Goal: Task Accomplishment & Management: Manage account settings

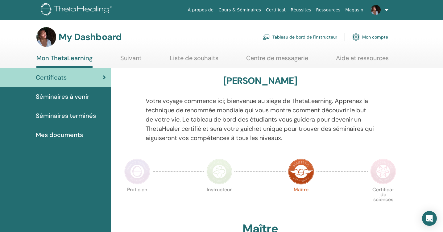
click at [316, 37] on link "Tableau de bord de l'instructeur" at bounding box center [300, 37] width 75 height 14
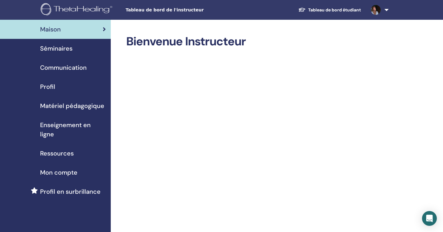
click at [49, 48] on span "Séminaires" at bounding box center [56, 48] width 32 height 9
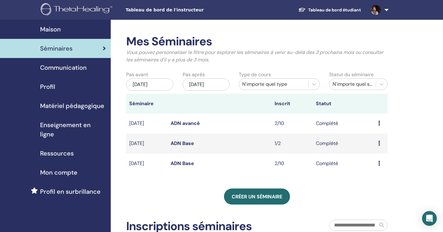
click at [166, 83] on div "juin/04, 2025" at bounding box center [149, 84] width 47 height 12
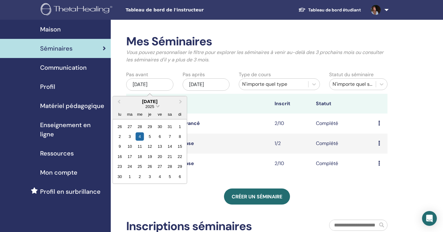
click at [158, 106] on span "Choose Date" at bounding box center [158, 106] width 4 height 4
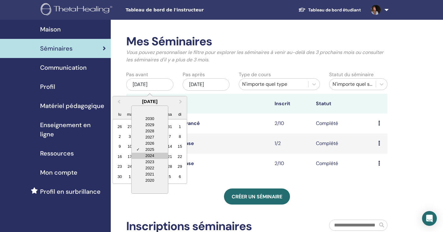
click at [150, 155] on div "2024" at bounding box center [150, 156] width 36 height 6
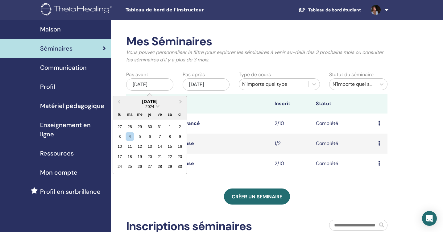
click at [162, 84] on div "juin/04, 2025" at bounding box center [149, 84] width 47 height 12
click at [119, 100] on span "Previous Month" at bounding box center [119, 101] width 0 height 6
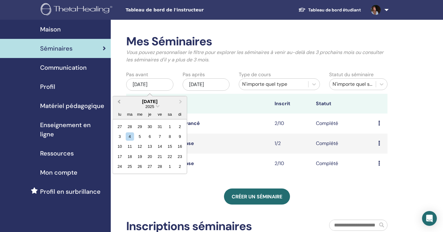
click at [119, 100] on span "Previous Month" at bounding box center [119, 101] width 0 height 6
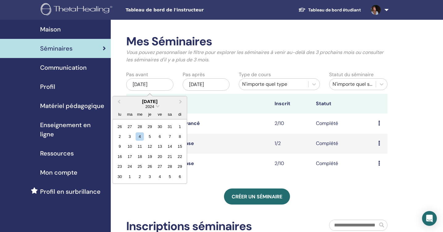
click at [160, 100] on div "septembre 2024" at bounding box center [150, 101] width 74 height 5
click at [165, 84] on div "juin/04, 2025" at bounding box center [149, 84] width 47 height 12
click at [73, 69] on span "Communication" at bounding box center [63, 67] width 47 height 9
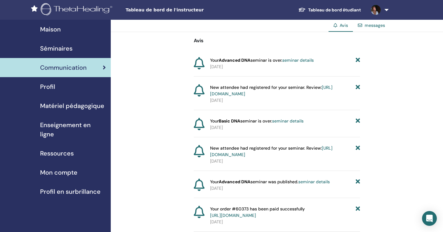
click at [66, 125] on span "Enseignement en ligne" at bounding box center [73, 129] width 66 height 19
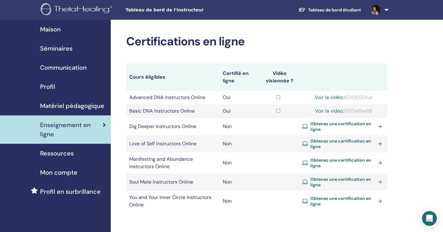
click at [51, 49] on span "Séminaires" at bounding box center [56, 48] width 32 height 9
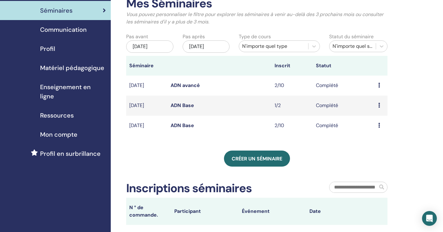
scroll to position [24, 0]
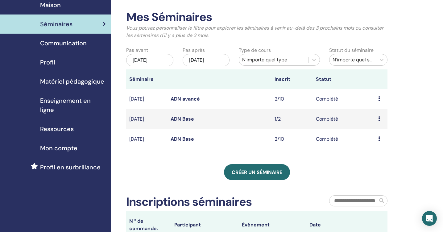
click at [380, 98] on div "Aperçu Participants" at bounding box center [382, 98] width 6 height 7
click at [381, 112] on link "Participants" at bounding box center [380, 112] width 27 height 6
click at [48, 62] on span "Profil" at bounding box center [47, 62] width 15 height 9
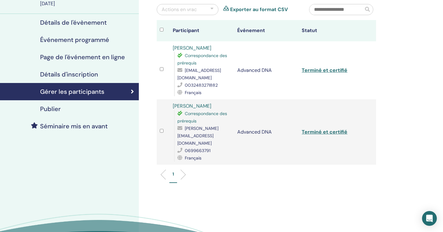
scroll to position [60, 0]
click at [92, 90] on h4 "Gérer les participants" at bounding box center [72, 91] width 64 height 7
click at [132, 91] on icon at bounding box center [132, 92] width 3 height 6
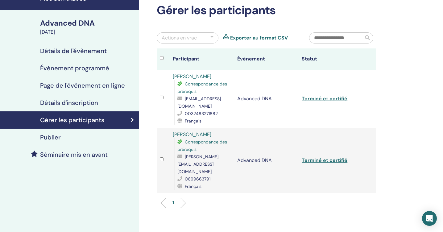
scroll to position [32, 0]
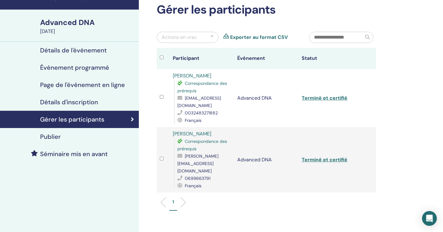
click at [79, 102] on h4 "Détails d'inscription" at bounding box center [69, 102] width 58 height 7
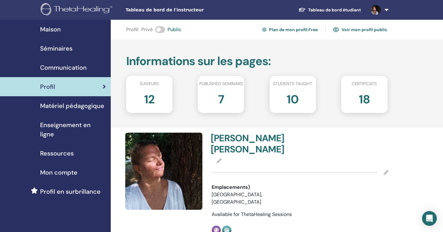
click at [59, 49] on span "Séminaires" at bounding box center [56, 48] width 32 height 9
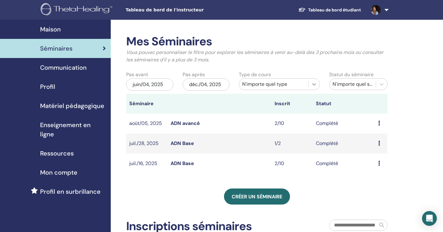
click at [315, 85] on icon at bounding box center [315, 84] width 4 height 2
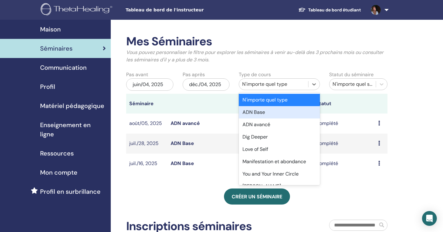
click at [258, 111] on div "ADN Base" at bounding box center [279, 112] width 81 height 12
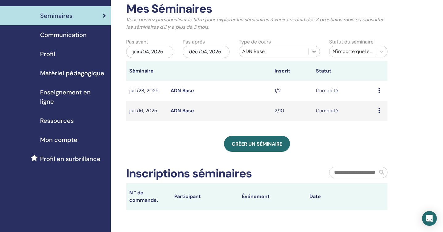
scroll to position [32, 0]
click at [181, 90] on link "ADN Base" at bounding box center [182, 91] width 23 height 6
click at [166, 52] on div "juin/04, 2025" at bounding box center [149, 52] width 47 height 12
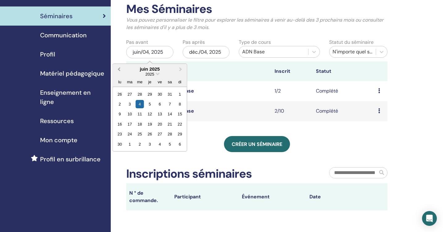
click at [119, 68] on span "Previous Month" at bounding box center [119, 69] width 0 height 6
click at [130, 103] on div "4" at bounding box center [130, 104] width 8 height 8
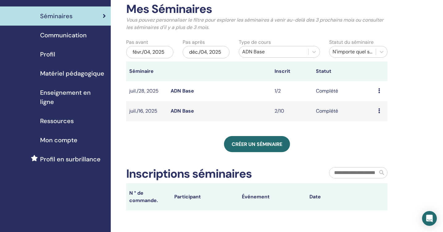
click at [164, 51] on div "févr./04, 2025" at bounding box center [149, 52] width 47 height 12
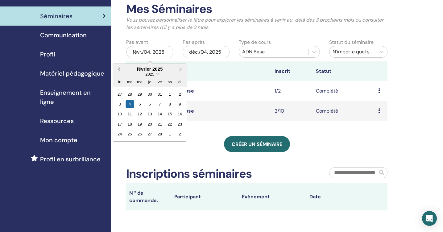
click at [119, 68] on span "Previous Month" at bounding box center [119, 69] width 0 height 6
click at [140, 103] on div "4" at bounding box center [140, 104] width 8 height 8
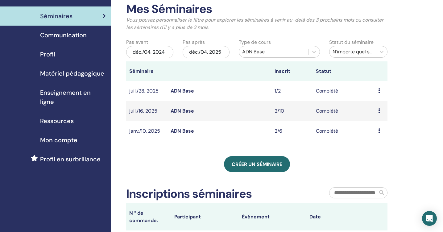
click at [159, 49] on div "déc./04, 2024" at bounding box center [149, 52] width 47 height 12
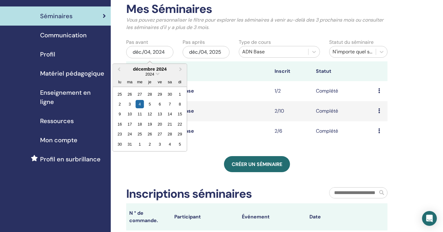
click at [337, 161] on div "Créer un séminaire" at bounding box center [257, 164] width 262 height 16
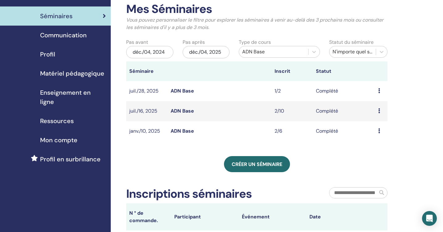
click at [150, 51] on div "déc./04, 2024" at bounding box center [149, 52] width 47 height 12
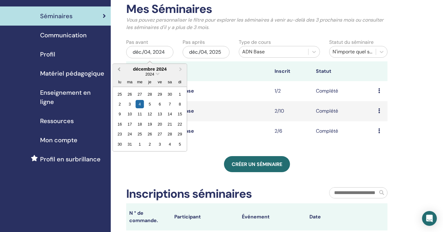
click at [119, 69] on span "Previous Month" at bounding box center [119, 69] width 0 height 6
click at [159, 94] on div "4" at bounding box center [160, 94] width 8 height 8
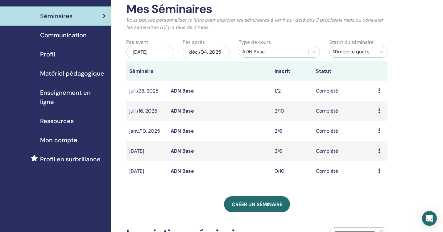
click at [379, 149] on icon at bounding box center [380, 151] width 2 height 5
click at [379, 162] on link "Participants" at bounding box center [378, 163] width 27 height 6
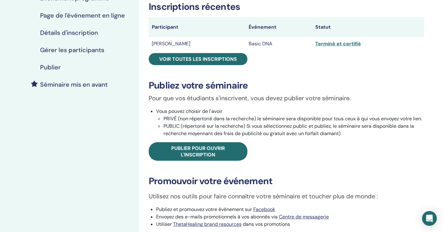
scroll to position [100, 0]
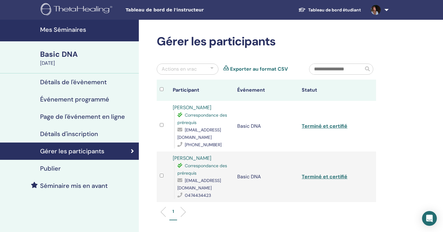
click at [344, 10] on link "Tableau de bord étudiant" at bounding box center [330, 9] width 73 height 11
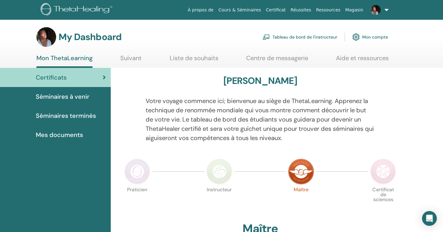
click at [57, 116] on span "Séminaires terminés" at bounding box center [66, 115] width 60 height 9
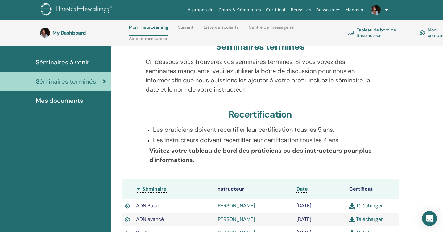
scroll to position [57, 0]
